Goal: Information Seeking & Learning: Learn about a topic

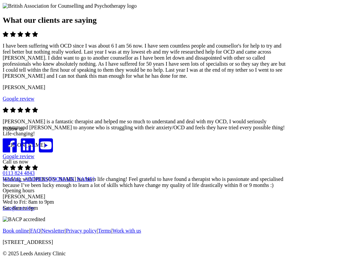
scroll to position [1020, 0]
click at [3, 121] on span "Go to slide 2" at bounding box center [3, 121] width 0 height 0
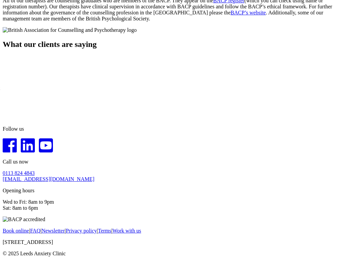
click at [177, 121] on div at bounding box center [171, 121] width 336 height 0
click at [3, 121] on span "Go to slide 3" at bounding box center [3, 121] width 0 height 0
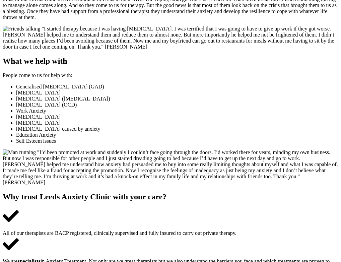
scroll to position [81, 0]
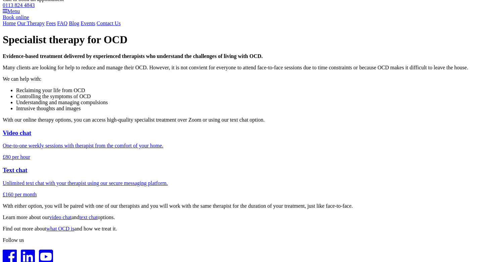
scroll to position [15, 0]
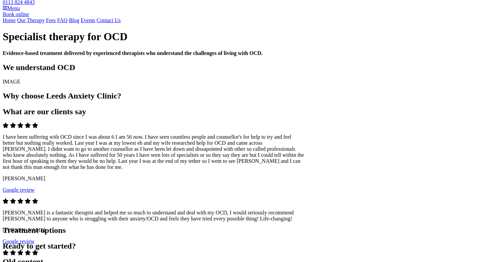
scroll to position [15, 0]
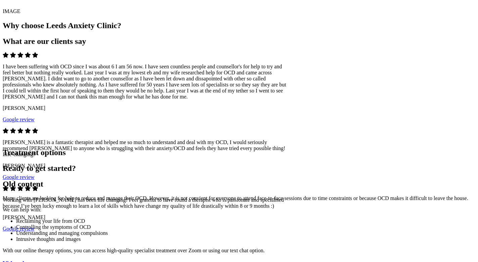
scroll to position [87, 0]
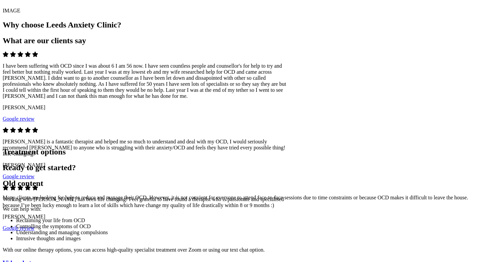
click at [3, 141] on span "Go to slide 2" at bounding box center [3, 141] width 0 height 0
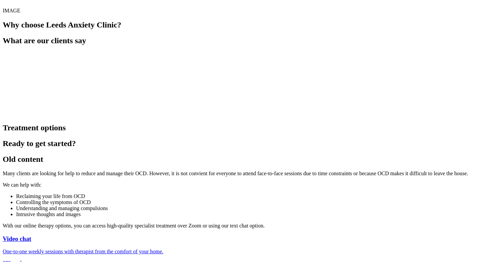
click at [3, 117] on span "Go to slide 3" at bounding box center [3, 117] width 0 height 0
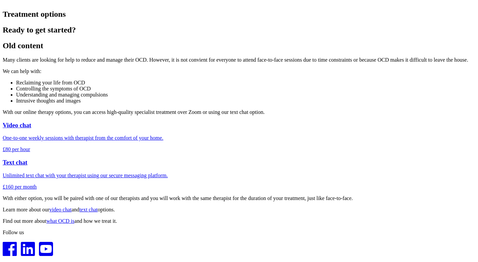
scroll to position [203, 0]
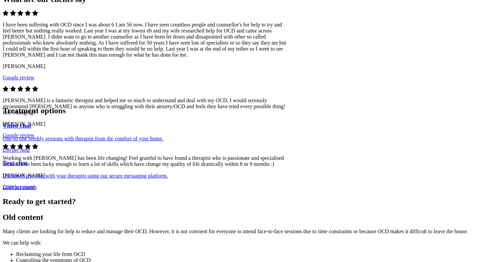
scroll to position [135, 0]
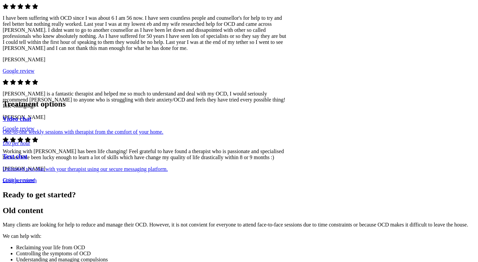
click at [3, 93] on span "Go to slide 2" at bounding box center [3, 93] width 0 height 0
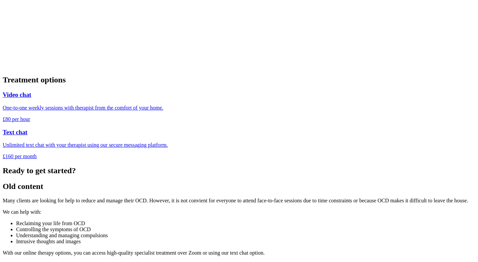
click at [3, 69] on span "Go to slide 3" at bounding box center [3, 69] width 0 height 0
click at [3, 69] on span "Go to slide 1" at bounding box center [3, 69] width 0 height 0
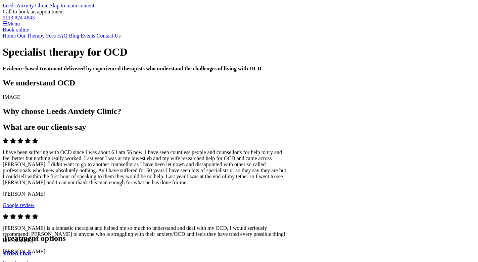
scroll to position [135, 0]
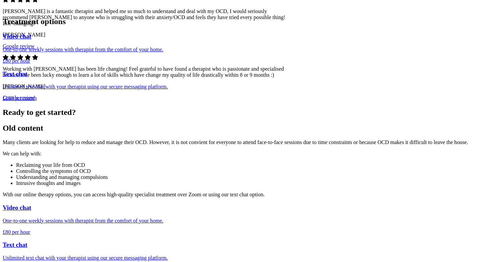
scroll to position [217, 0]
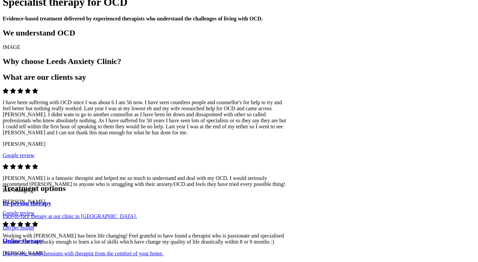
scroll to position [66, 0]
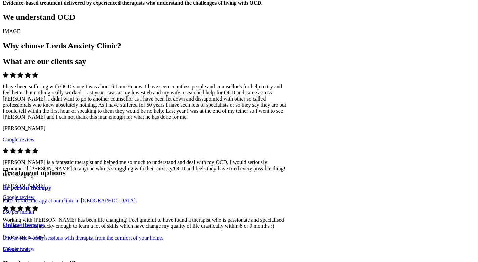
click at [3, 162] on span "Go to slide 2" at bounding box center [3, 162] width 0 height 0
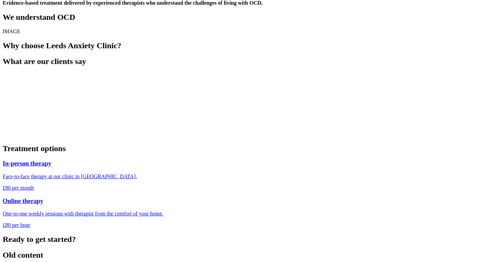
click at [246, 138] on div at bounding box center [239, 138] width 472 height 0
click at [3, 138] on span "Go to slide 3" at bounding box center [3, 138] width 0 height 0
click at [3, 138] on span "Go to slide 1" at bounding box center [3, 138] width 0 height 0
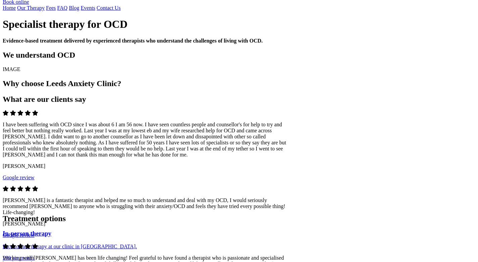
scroll to position [0, 0]
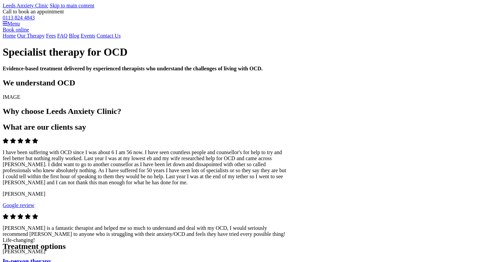
click at [16, 39] on link "Home" at bounding box center [9, 36] width 13 height 6
click at [45, 39] on link "Our Therapy" at bounding box center [31, 36] width 28 height 6
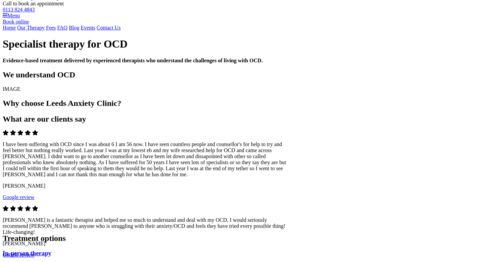
scroll to position [7, 0]
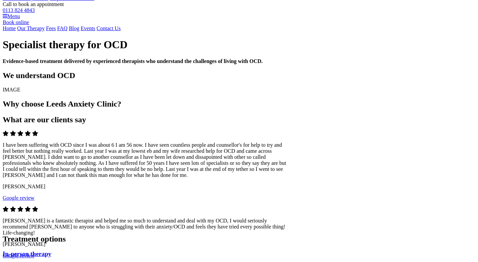
click at [16, 31] on link "Home" at bounding box center [9, 28] width 13 height 6
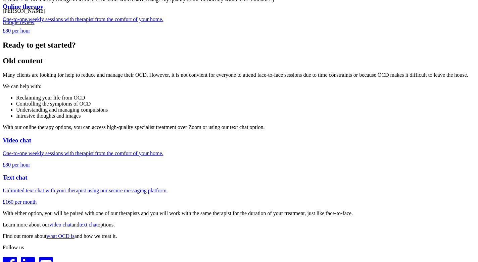
scroll to position [265, 0]
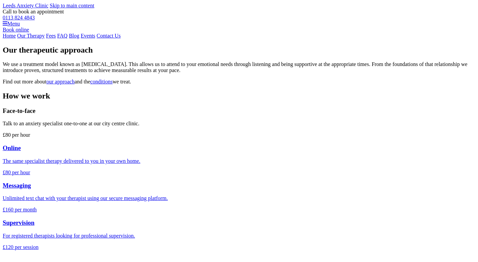
click at [153, 127] on p "Talk to an anxiety specialist one-to-one at our city centre clinic." at bounding box center [239, 124] width 472 height 6
click at [126, 190] on h3 "Messaging" at bounding box center [239, 185] width 472 height 7
click at [223, 164] on p "The same specialist therapy delivered to you in your own home." at bounding box center [239, 161] width 472 height 6
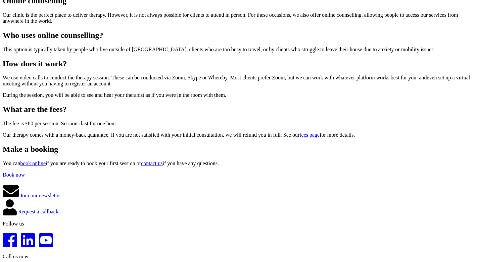
scroll to position [16, 0]
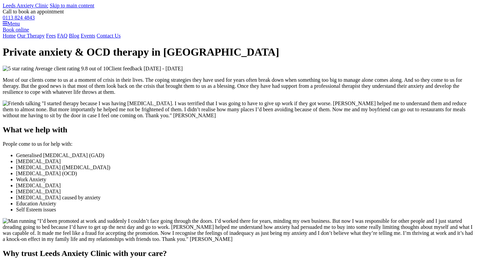
click at [45, 39] on link "Our Therapy" at bounding box center [31, 36] width 28 height 6
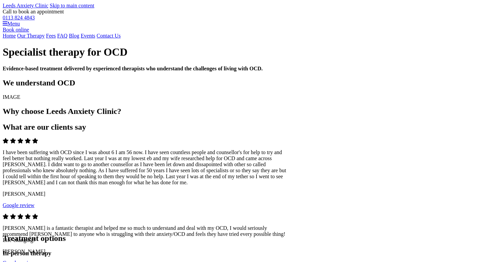
scroll to position [265, 0]
click at [45, 39] on link "Our Therapy" at bounding box center [31, 36] width 28 height 6
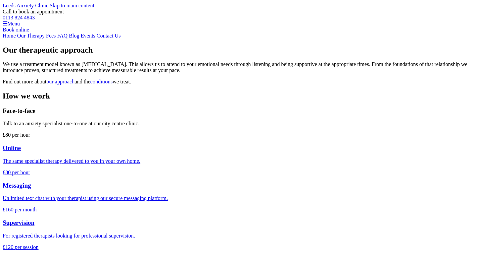
click at [226, 152] on h3 "Online" at bounding box center [239, 148] width 472 height 7
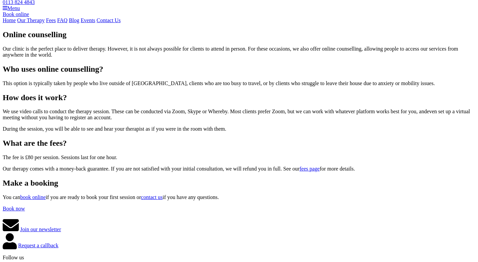
scroll to position [17, 0]
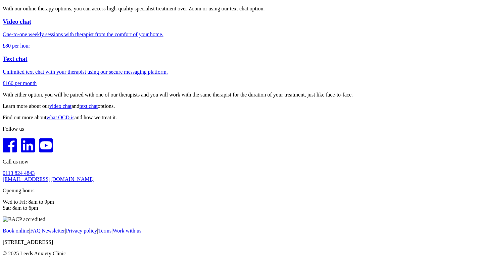
scroll to position [423, 0]
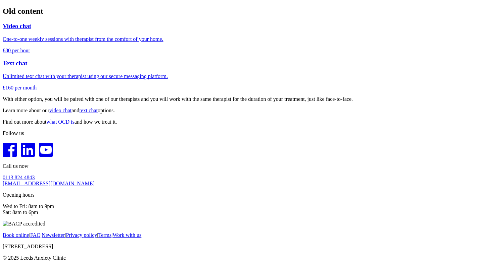
scroll to position [350, 0]
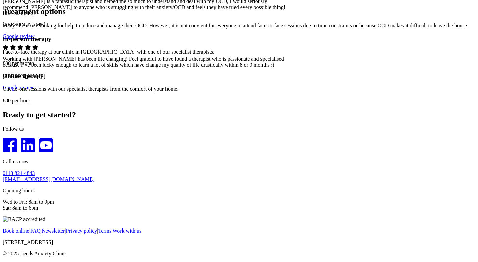
scroll to position [276, 0]
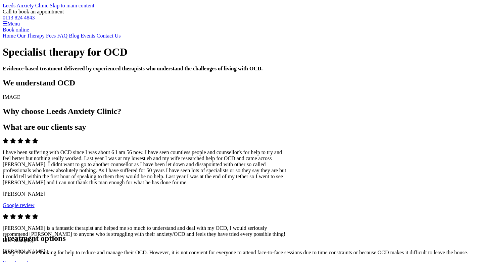
click at [16, 39] on link "Home" at bounding box center [9, 36] width 13 height 6
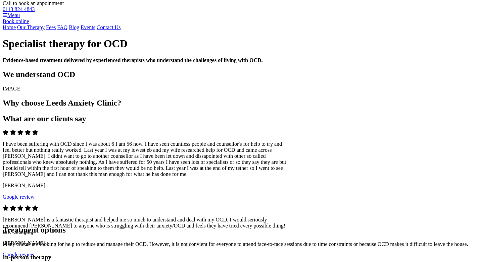
scroll to position [9, 0]
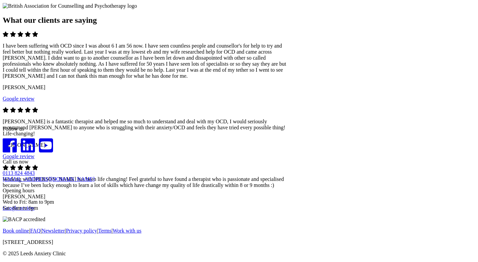
scroll to position [766, 0]
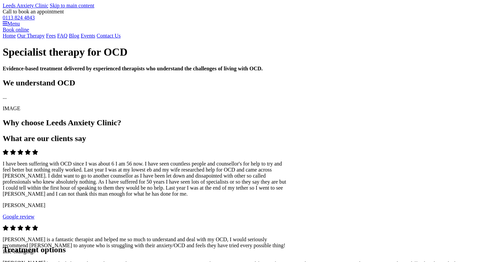
click at [16, 39] on link "Home" at bounding box center [9, 36] width 13 height 6
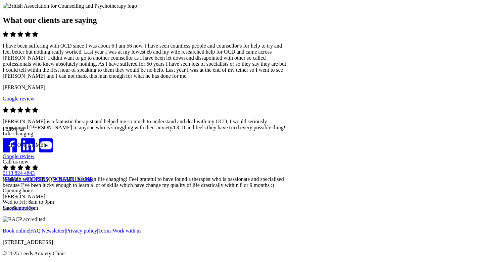
scroll to position [510, 0]
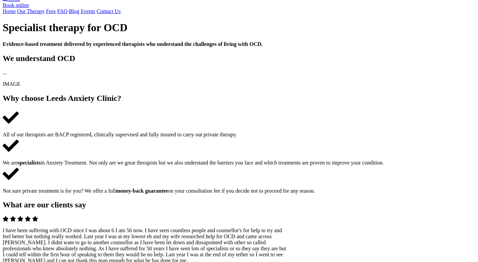
scroll to position [27, 0]
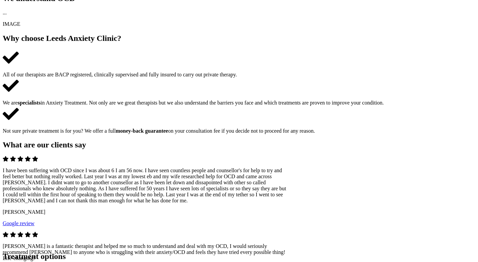
scroll to position [125, 0]
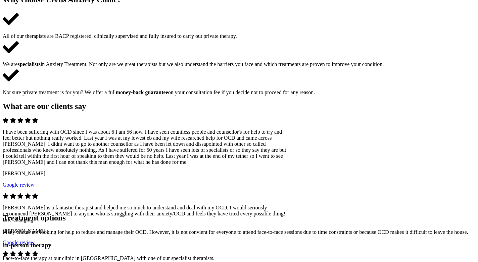
scroll to position [124, 0]
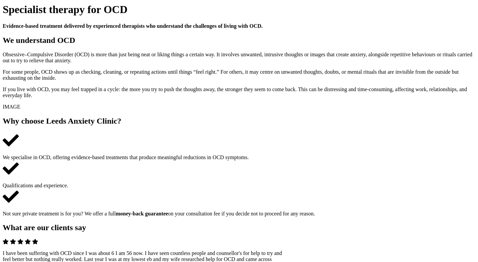
scroll to position [43, 0]
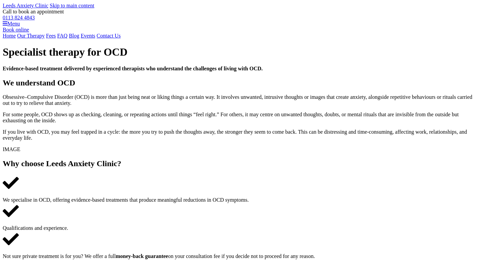
scroll to position [39, 0]
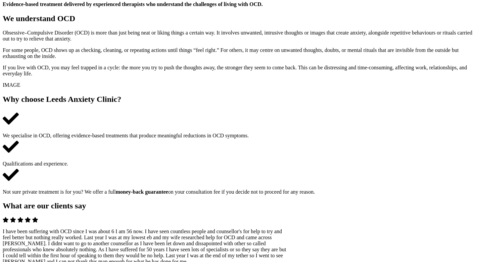
scroll to position [63, 0]
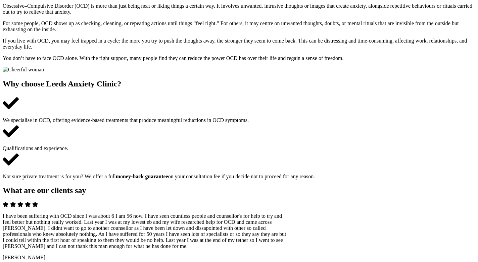
scroll to position [90, 0]
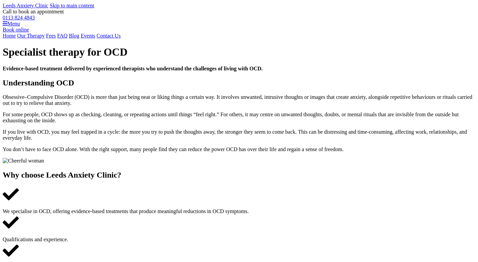
scroll to position [90, 0]
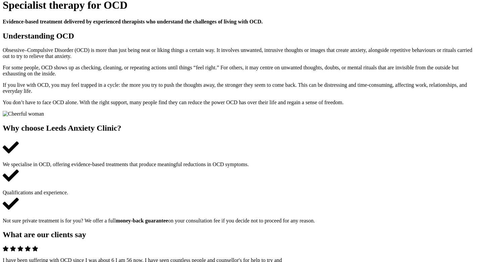
scroll to position [21, 0]
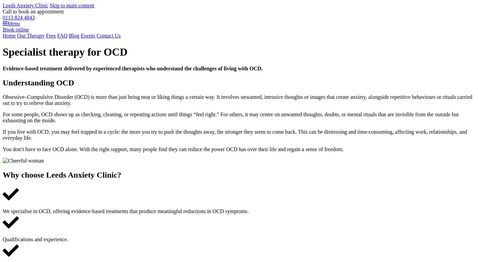
scroll to position [21, 0]
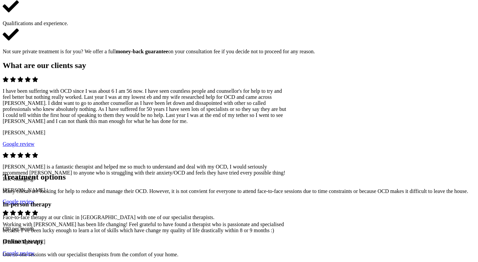
scroll to position [222, 0]
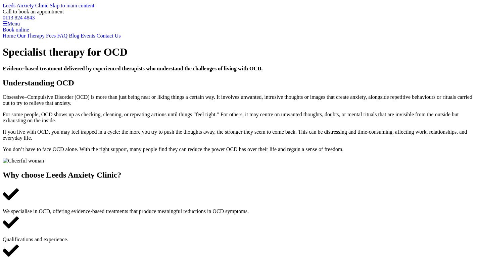
scroll to position [222, 0]
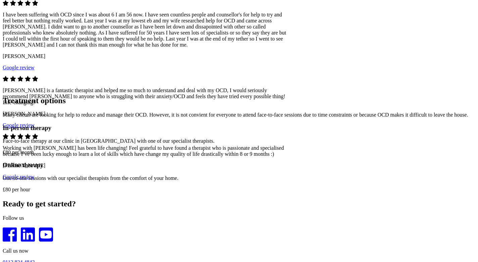
scroll to position [298, 0]
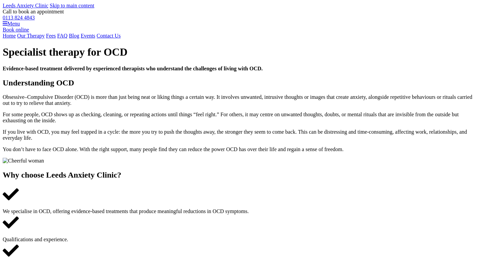
click at [45, 39] on link "Our Therapy" at bounding box center [31, 36] width 28 height 6
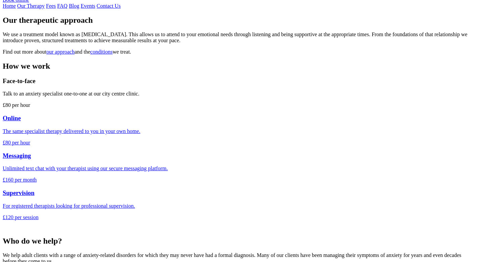
scroll to position [43, 0]
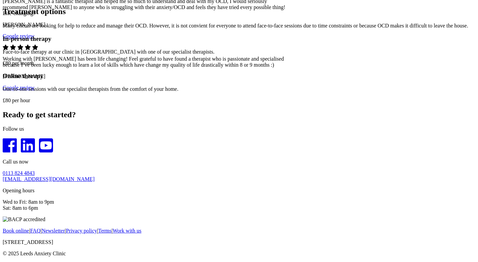
scroll to position [476, 0]
click at [3, 0] on span "Go to slide 2" at bounding box center [3, 0] width 0 height 0
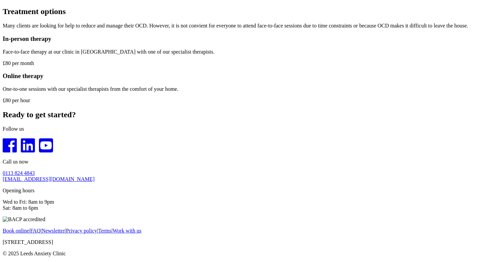
click at [3, 0] on span "Go to slide 3" at bounding box center [3, 0] width 0 height 0
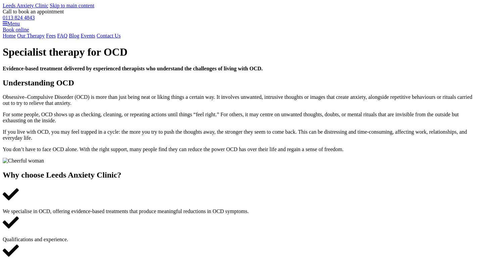
click at [16, 39] on link "Home" at bounding box center [9, 36] width 13 height 6
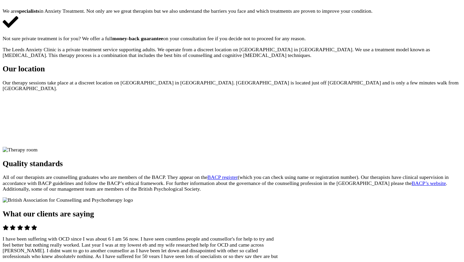
scroll to position [313, 0]
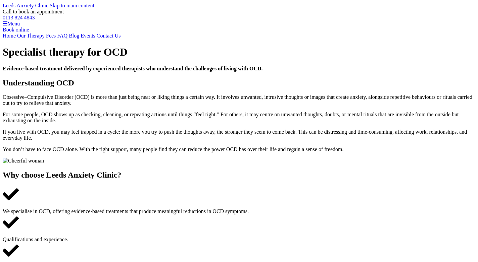
click at [45, 39] on link "Our Therapy" at bounding box center [31, 36] width 28 height 6
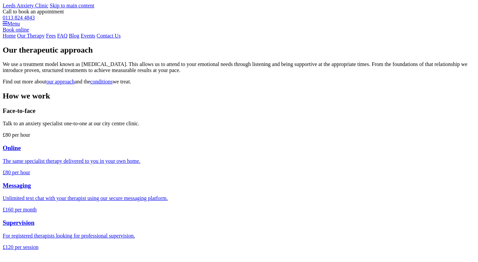
click at [56, 39] on link "Fees" at bounding box center [51, 36] width 10 height 6
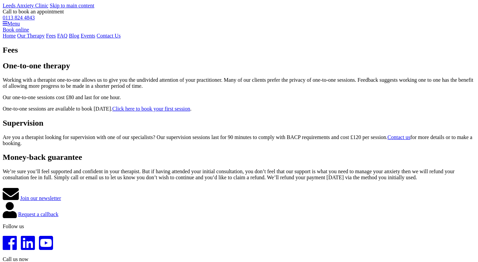
click at [183, 39] on div "Home Our Therapy Fees FAQ Blog Events Contact Us" at bounding box center [239, 36] width 472 height 6
click at [67, 39] on link "FAQ" at bounding box center [62, 36] width 10 height 6
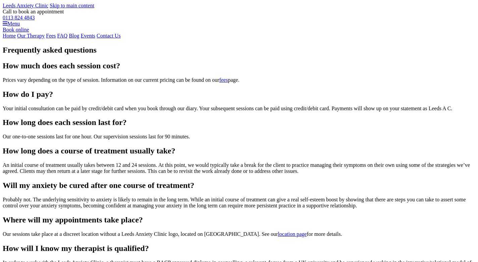
click at [79, 39] on link "Blog" at bounding box center [74, 36] width 10 height 6
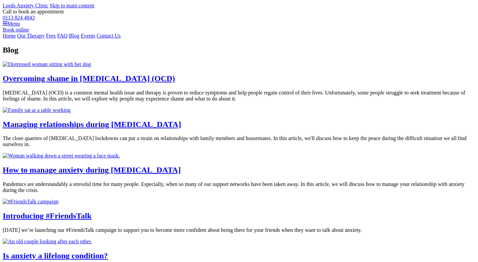
click at [95, 39] on link "Events" at bounding box center [88, 36] width 15 height 6
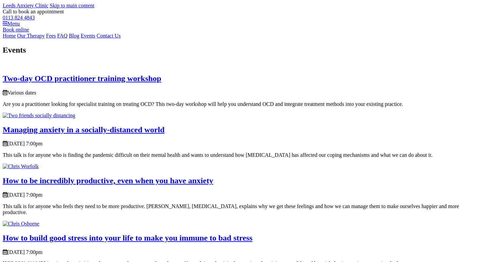
click at [121, 39] on link "Contact Us" at bounding box center [109, 36] width 24 height 6
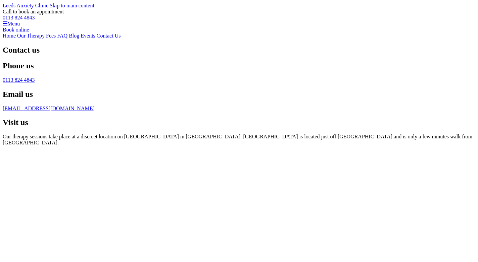
scroll to position [322, 0]
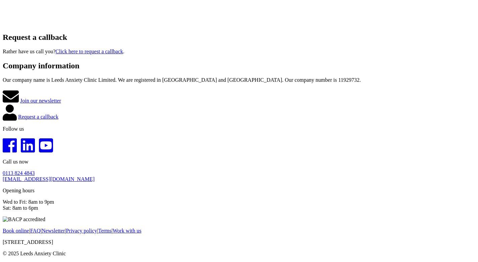
click at [97, 228] on link "Privacy policy" at bounding box center [81, 231] width 31 height 6
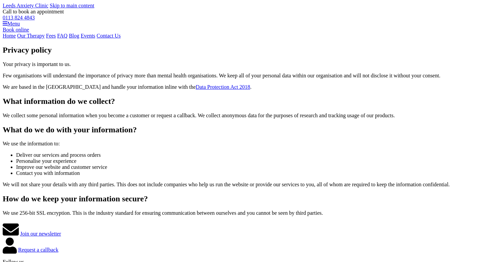
click at [16, 39] on link "Home" at bounding box center [9, 36] width 13 height 6
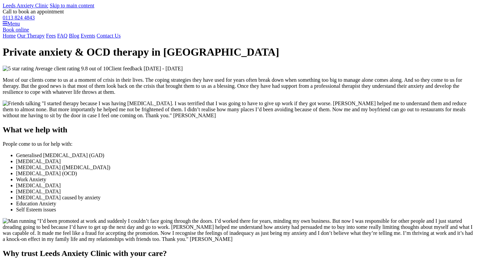
click at [45, 39] on link "Our Therapy" at bounding box center [31, 36] width 28 height 6
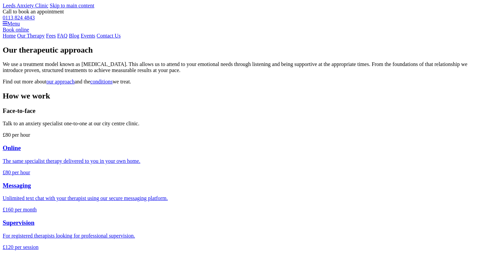
click at [56, 39] on link "Fees" at bounding box center [51, 36] width 10 height 6
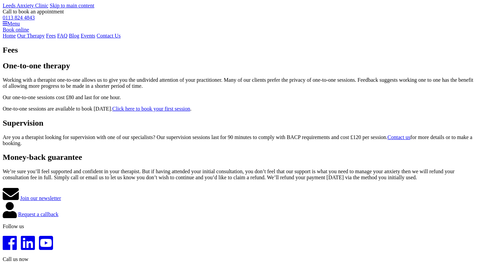
click at [67, 39] on link "FAQ" at bounding box center [62, 36] width 10 height 6
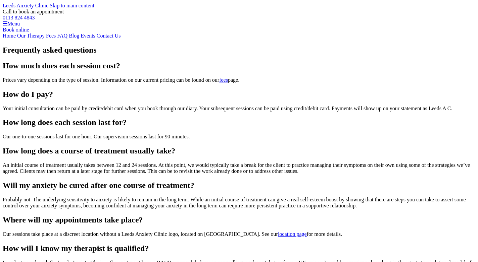
click at [79, 39] on link "Blog" at bounding box center [74, 36] width 10 height 6
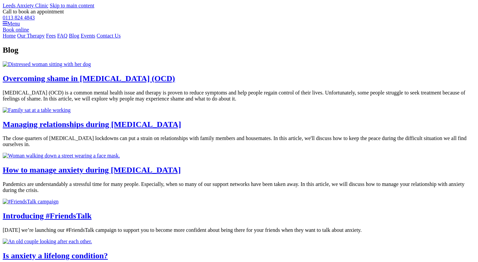
click at [95, 39] on link "Events" at bounding box center [88, 36] width 15 height 6
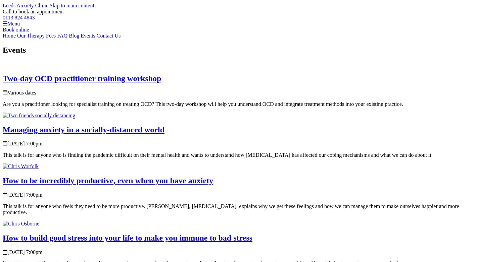
click at [121, 39] on link "Contact Us" at bounding box center [109, 36] width 24 height 6
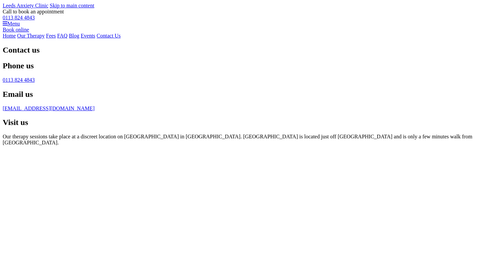
click at [45, 39] on link "Our Therapy" at bounding box center [31, 36] width 28 height 6
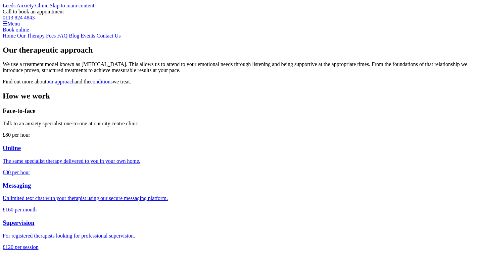
click at [56, 39] on link "Fees" at bounding box center [51, 36] width 10 height 6
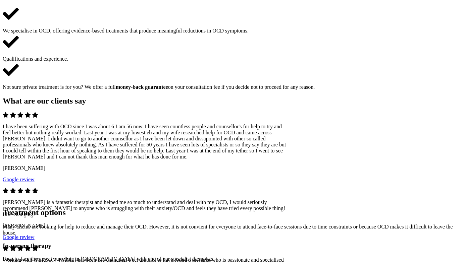
scroll to position [194, 0]
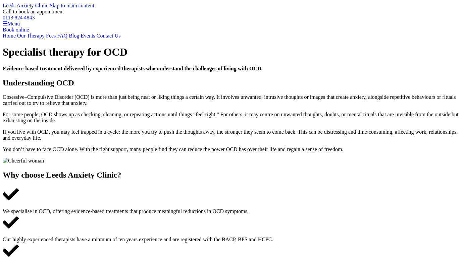
scroll to position [194, 0]
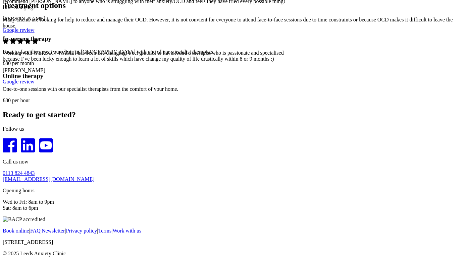
scroll to position [547, 0]
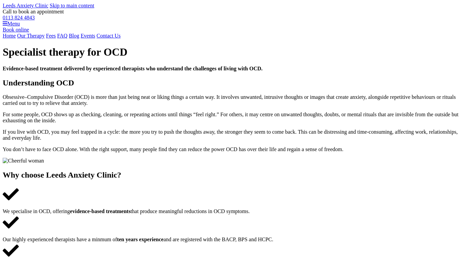
scroll to position [547, 0]
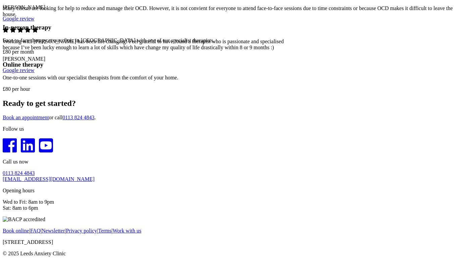
scroll to position [539, 0]
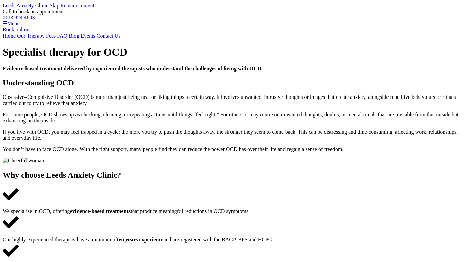
click at [16, 39] on link "Home" at bounding box center [9, 36] width 13 height 6
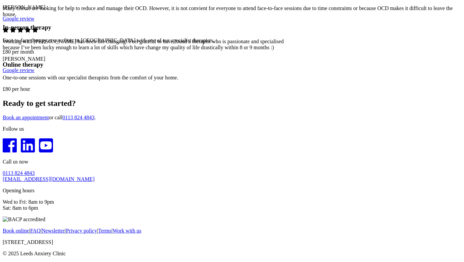
scroll to position [451, 0]
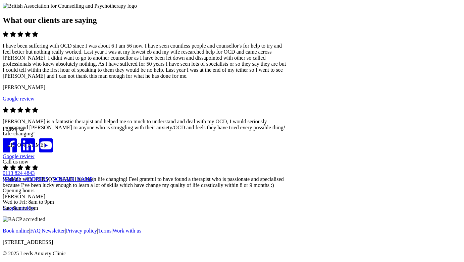
scroll to position [736, 0]
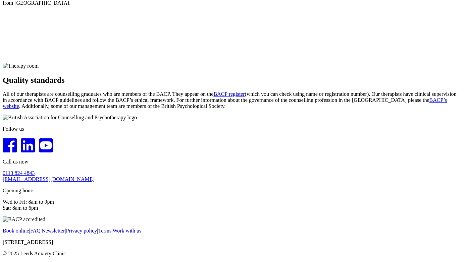
scroll to position [908, 0]
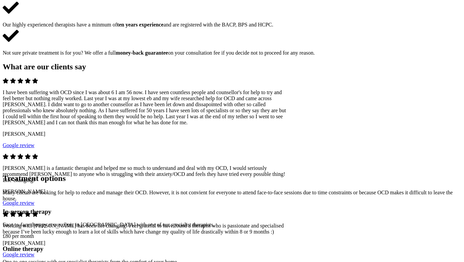
scroll to position [206, 0]
